Goal: Task Accomplishment & Management: Complete application form

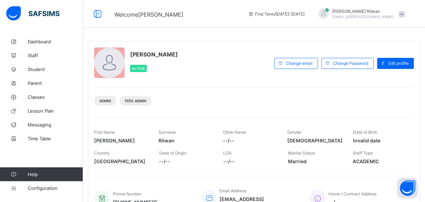
click at [178, 93] on div "Admin Fees Admin" at bounding box center [254, 98] width 320 height 22
click at [46, 69] on span "Student" at bounding box center [55, 69] width 55 height 6
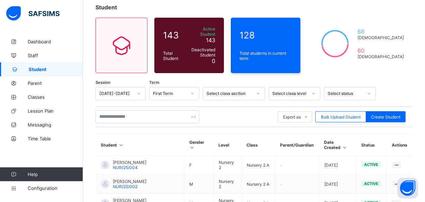
scroll to position [48, 0]
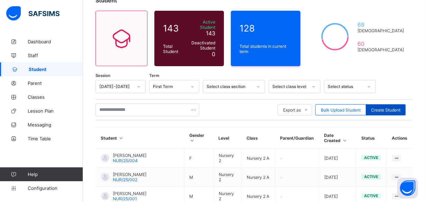
click at [392, 104] on div "Create Student" at bounding box center [386, 109] width 40 height 11
select select "**"
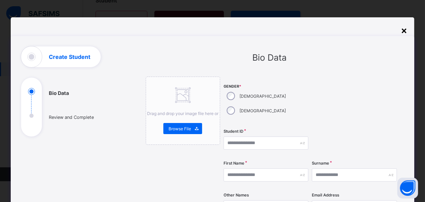
click at [401, 29] on div "×" at bounding box center [403, 30] width 7 height 12
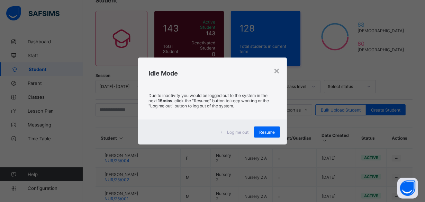
click at [283, 62] on div "Idle Mode" at bounding box center [212, 71] width 149 height 28
click at [280, 68] on div "×" at bounding box center [276, 70] width 7 height 12
